Goal: Navigation & Orientation: Find specific page/section

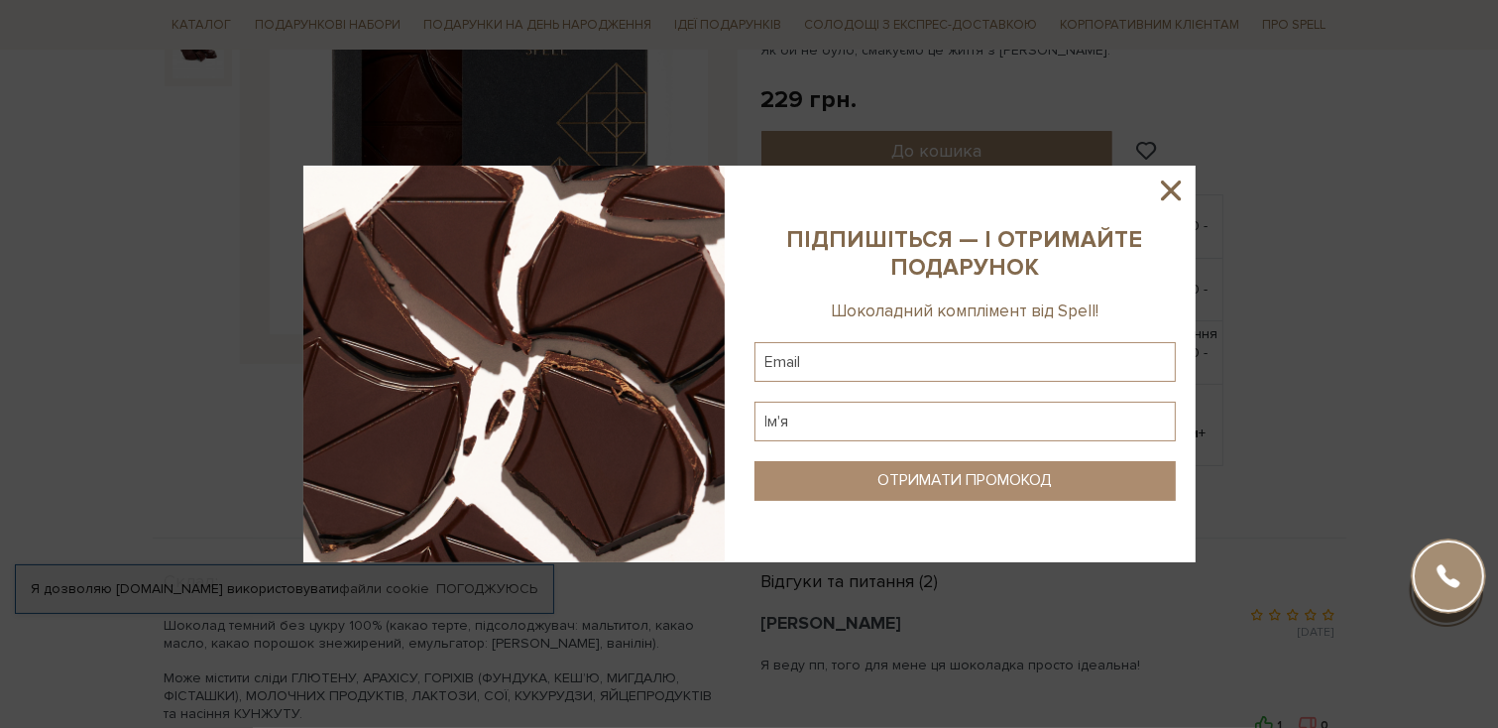
scroll to position [397, 0]
click at [1169, 195] on icon at bounding box center [1171, 191] width 34 height 34
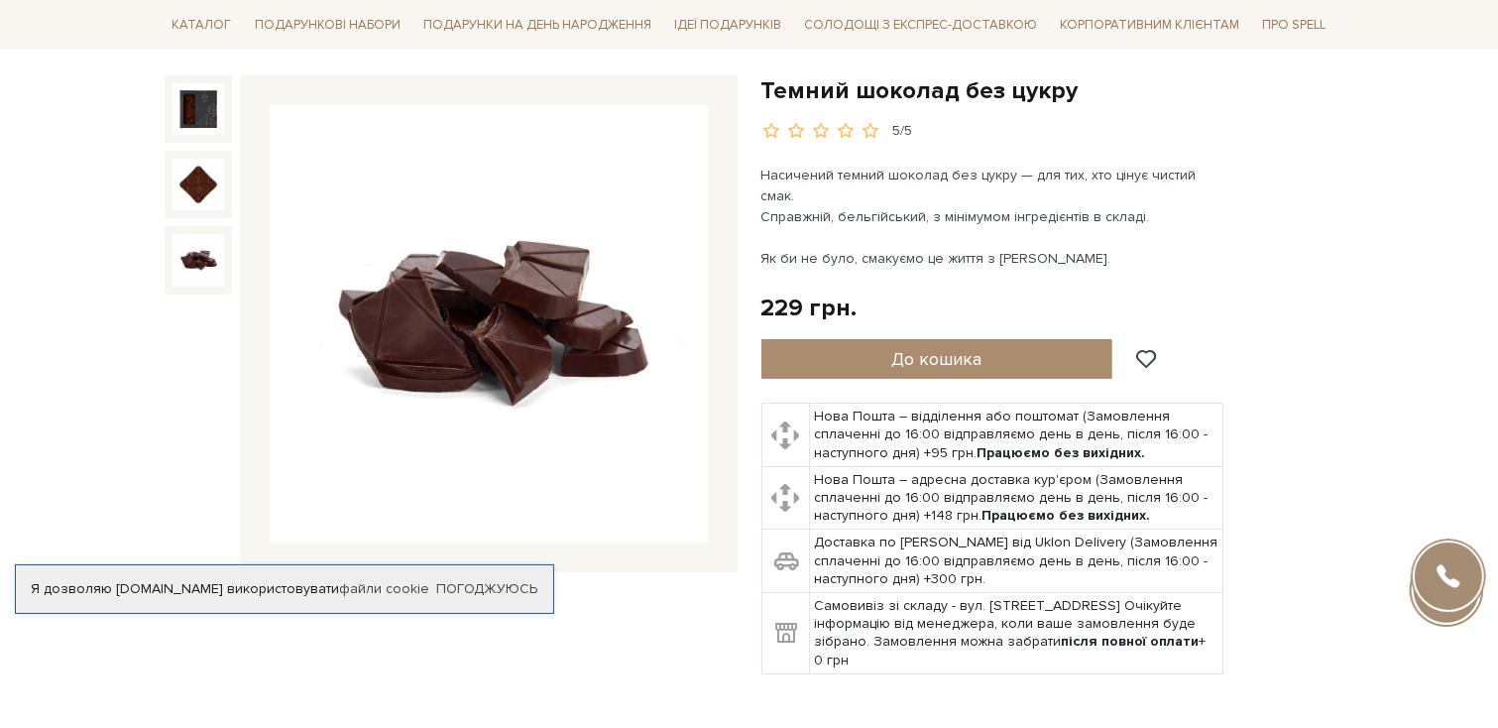
scroll to position [0, 0]
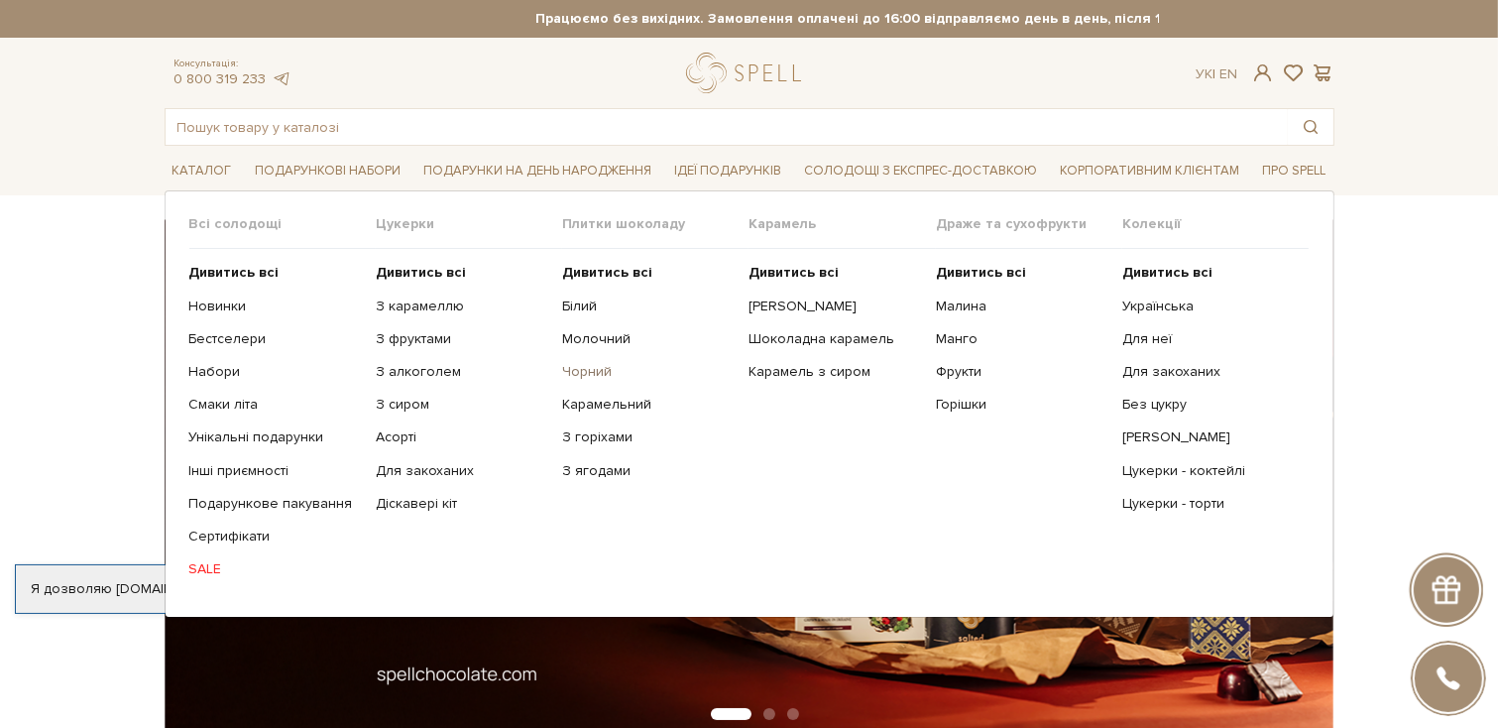
click at [601, 367] on link "Чорний" at bounding box center [648, 372] width 172 height 18
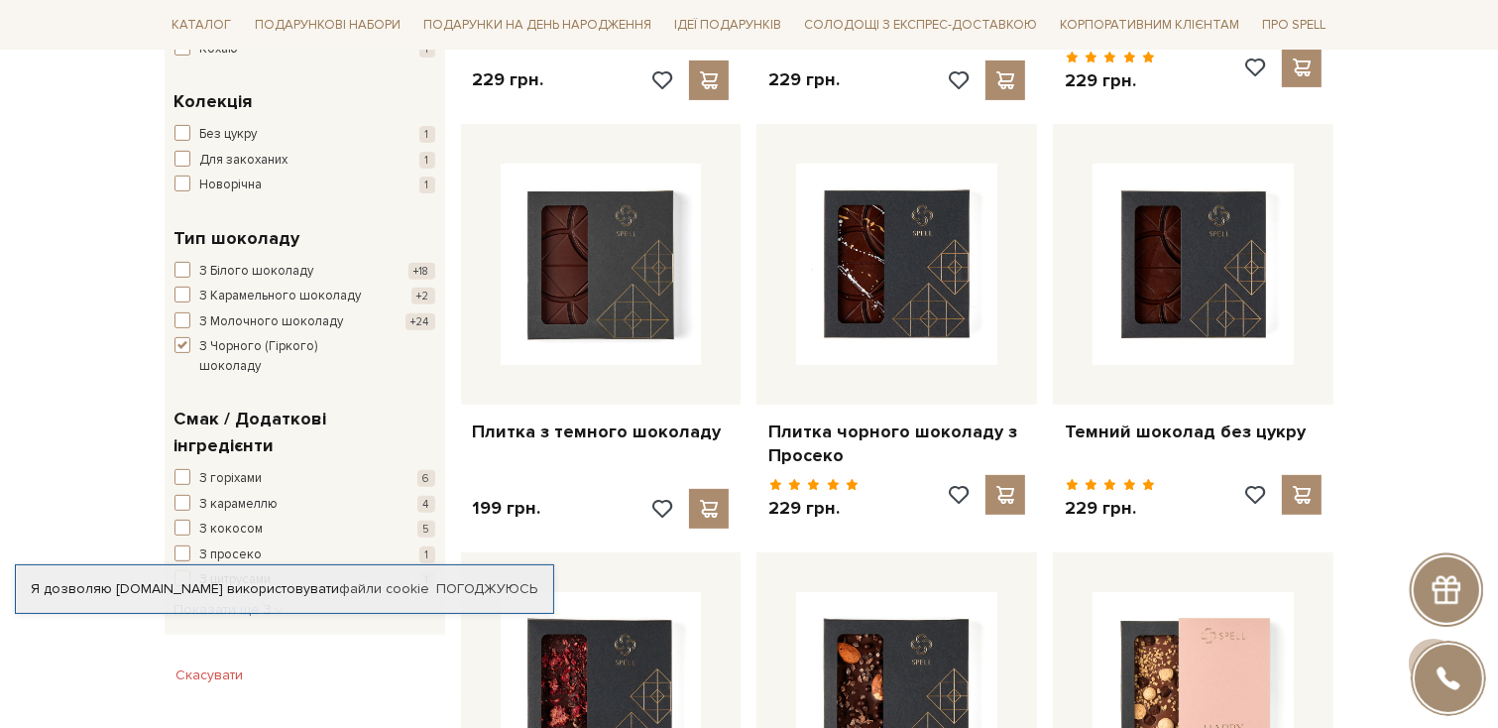
scroll to position [694, 0]
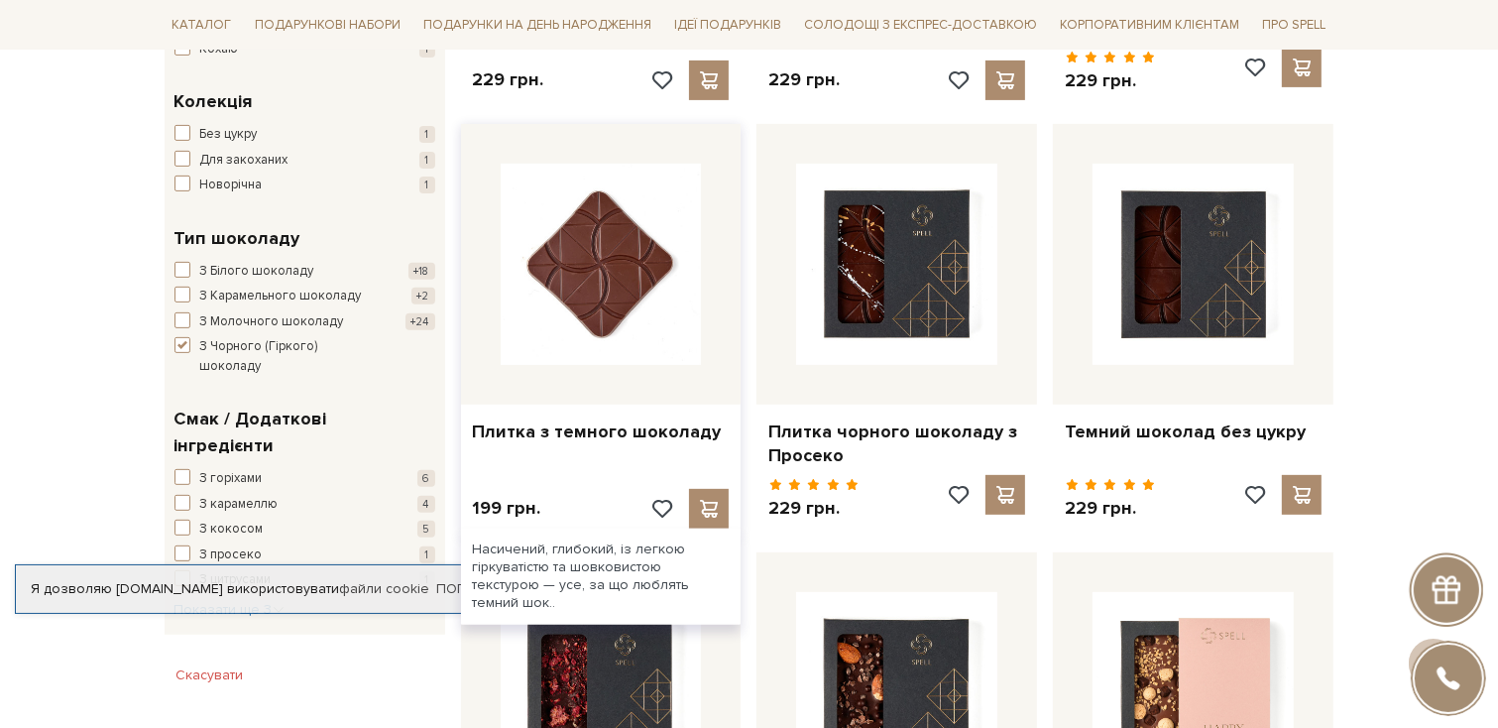
click at [555, 282] on img at bounding box center [601, 264] width 201 height 201
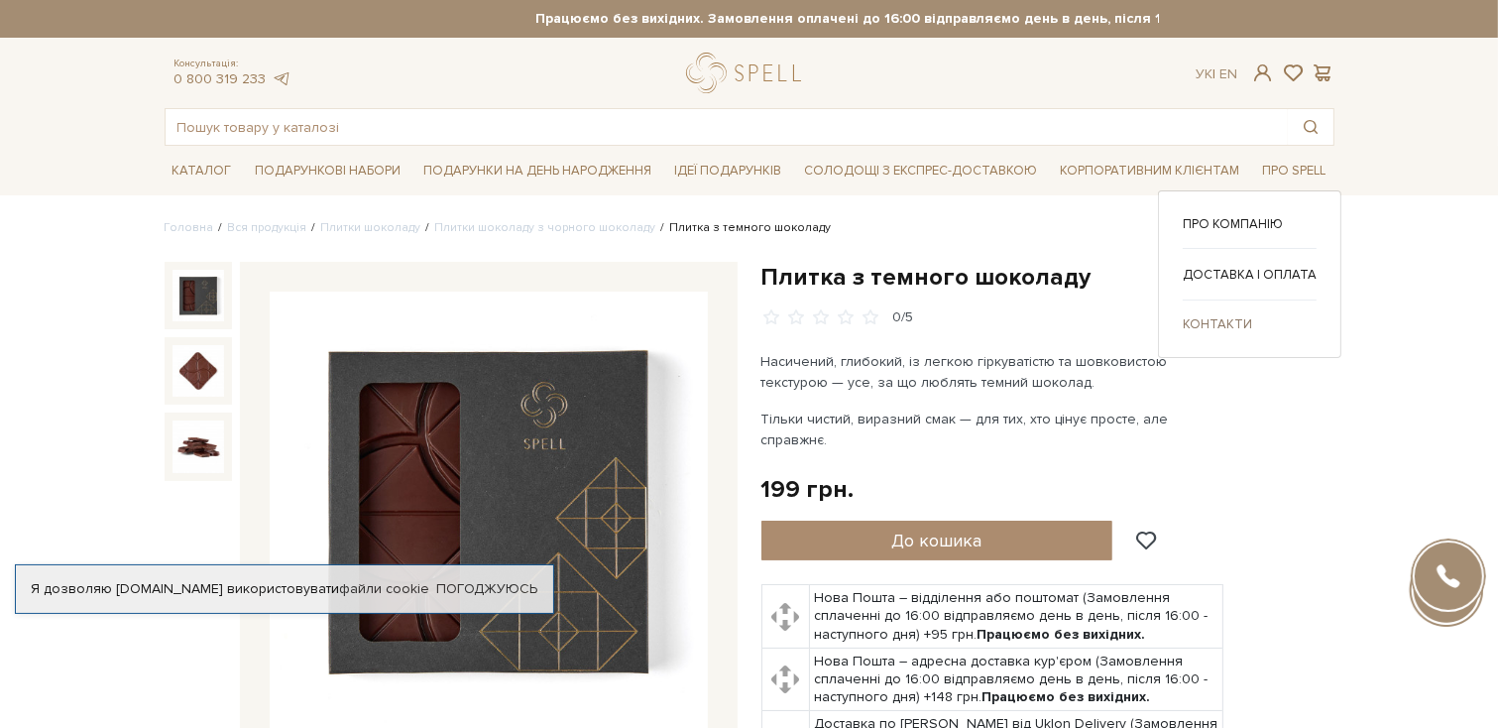
click at [1230, 320] on link "Контакти" at bounding box center [1250, 324] width 134 height 18
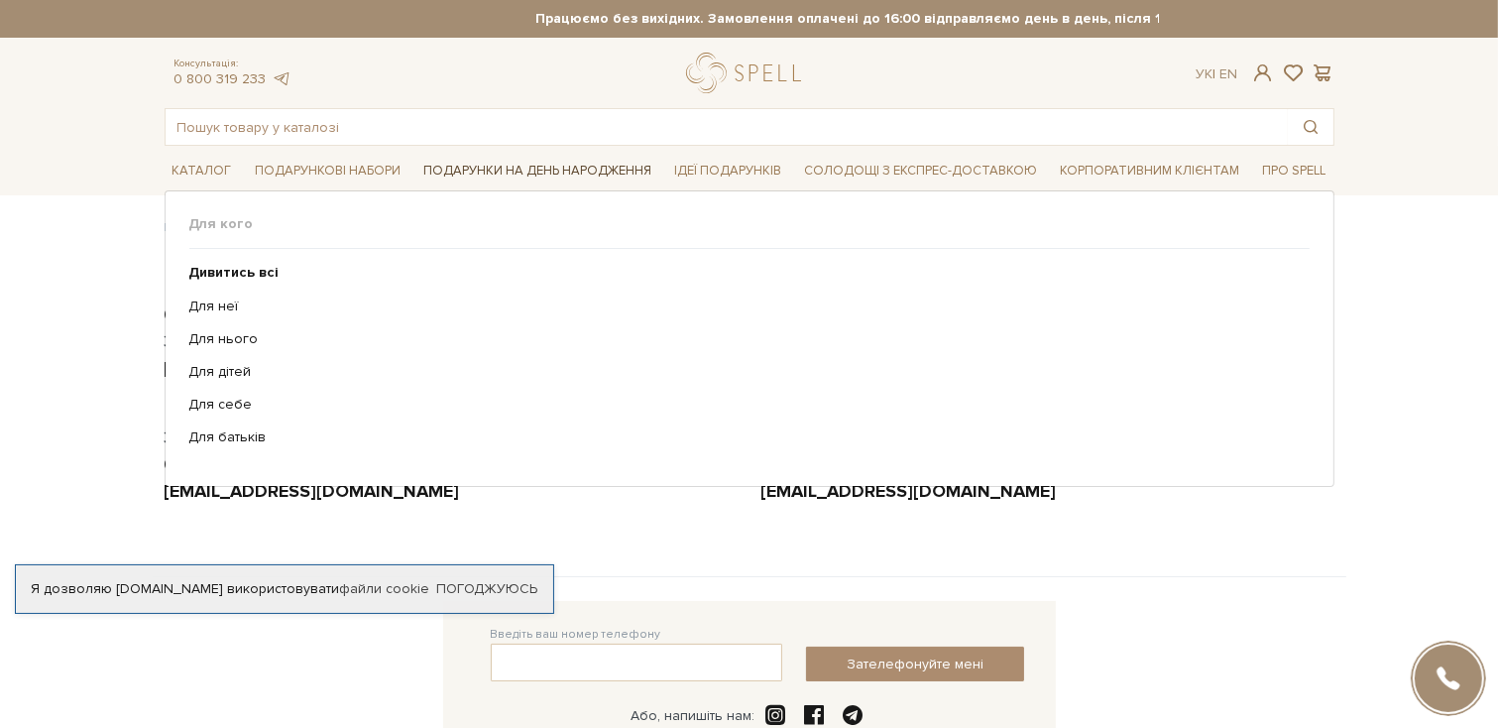
click at [545, 174] on span "Подарунки на День народження" at bounding box center [538, 171] width 244 height 31
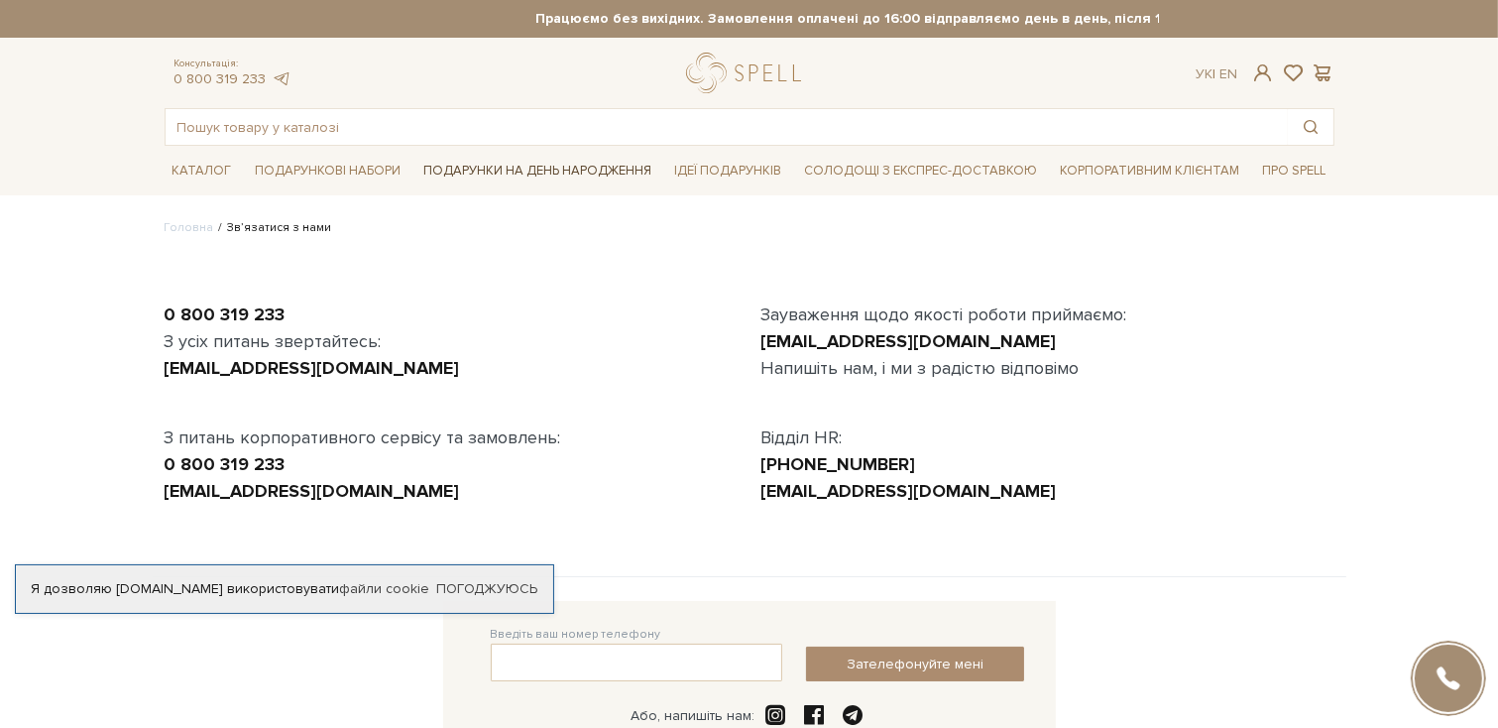
click at [493, 166] on span "Подарунки на День народження" at bounding box center [538, 171] width 244 height 31
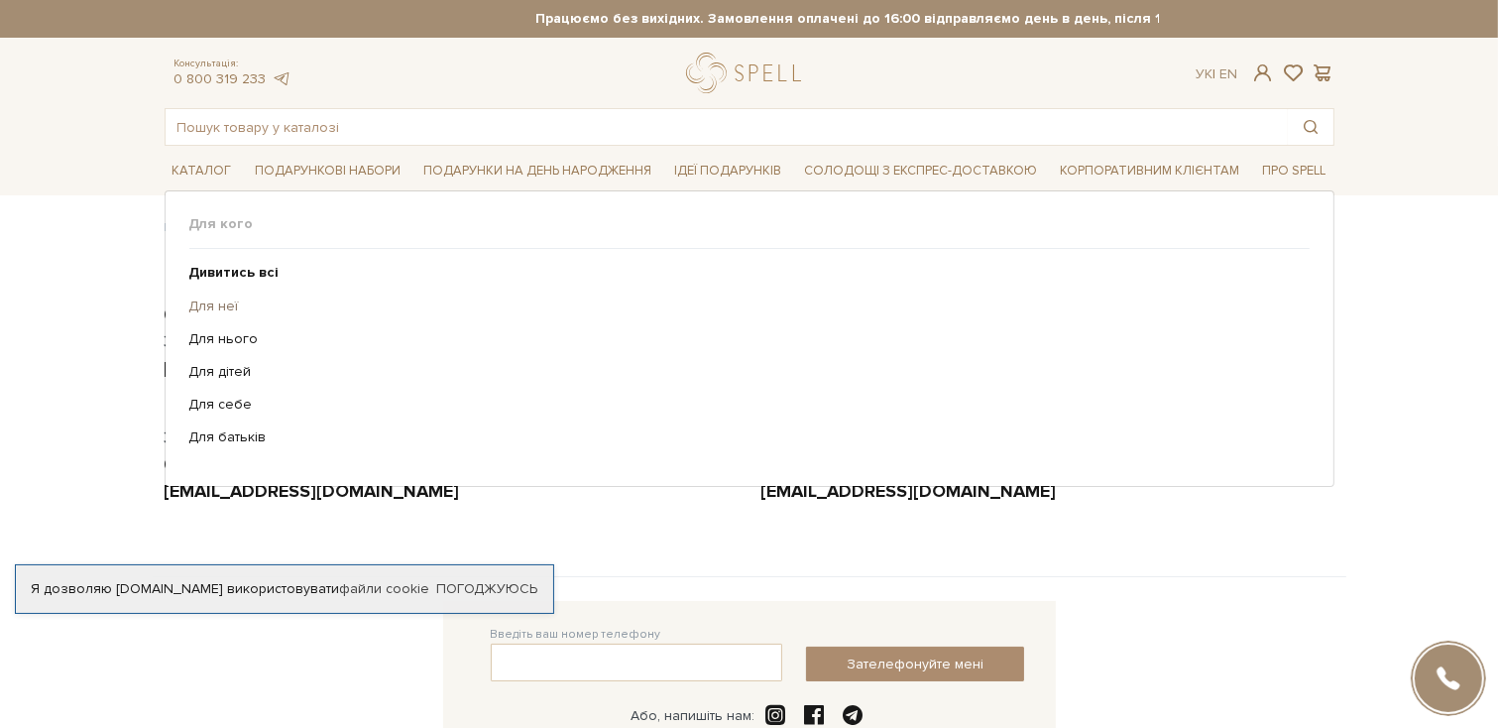
click at [206, 305] on link "Для неї" at bounding box center [742, 307] width 1106 height 18
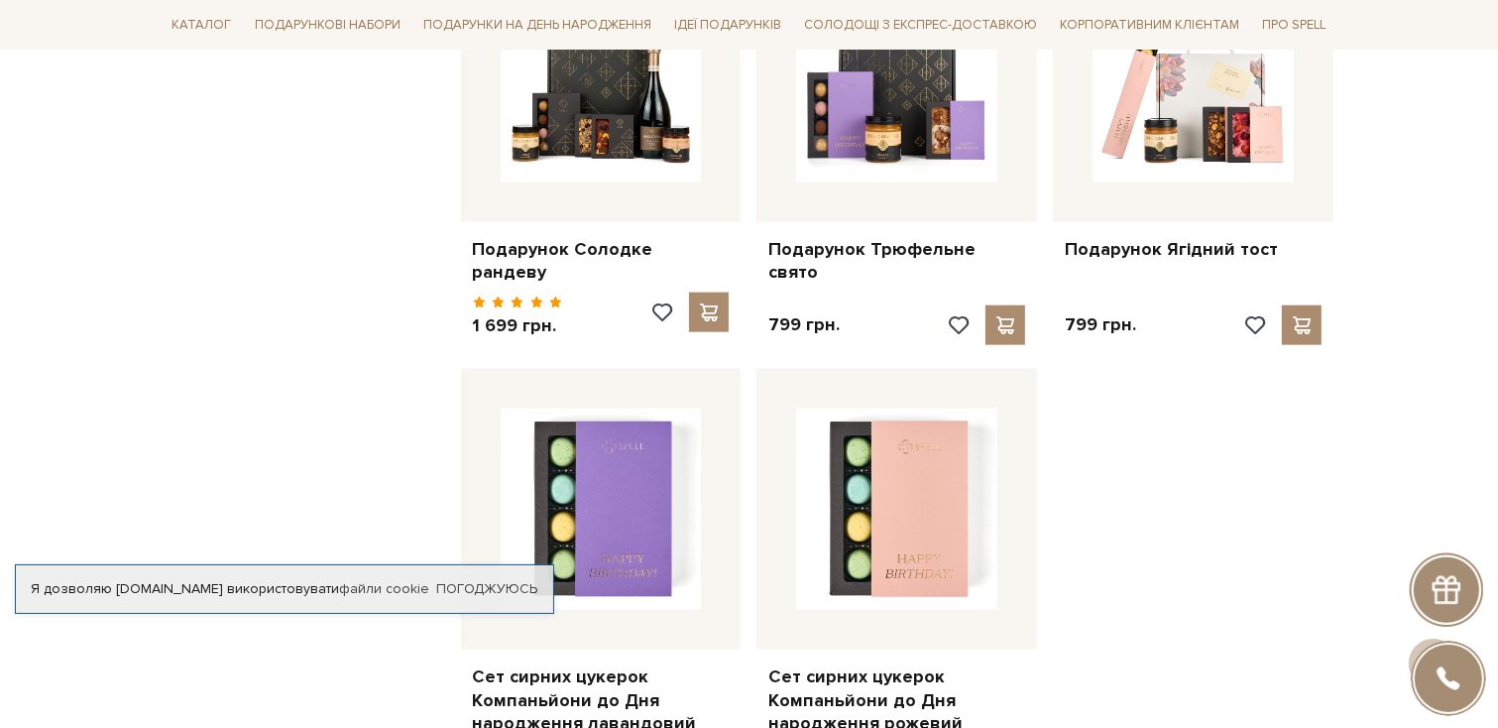
scroll to position [2380, 0]
